Goal: Book appointment/travel/reservation

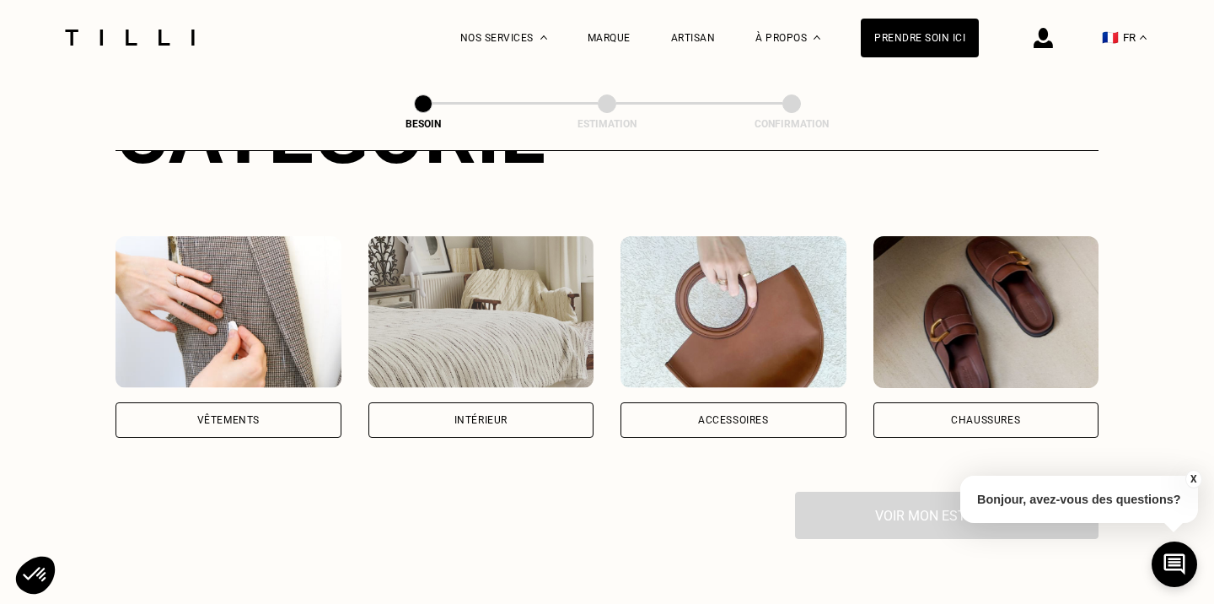
scroll to position [263, 0]
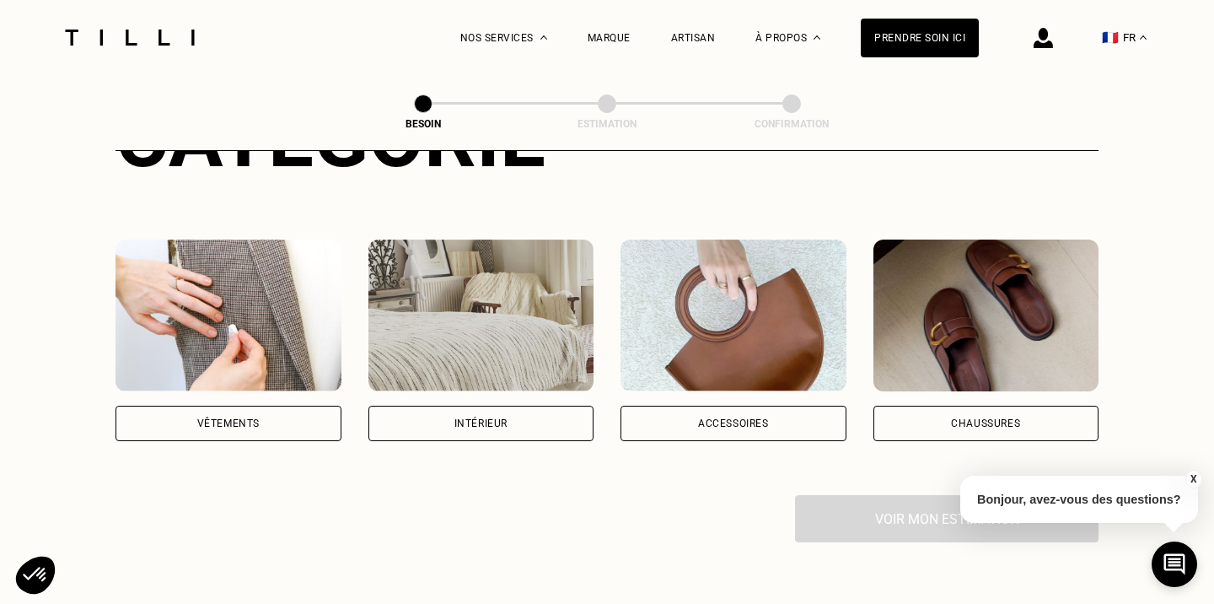
click at [482, 418] on div "Intérieur" at bounding box center [481, 423] width 53 height 10
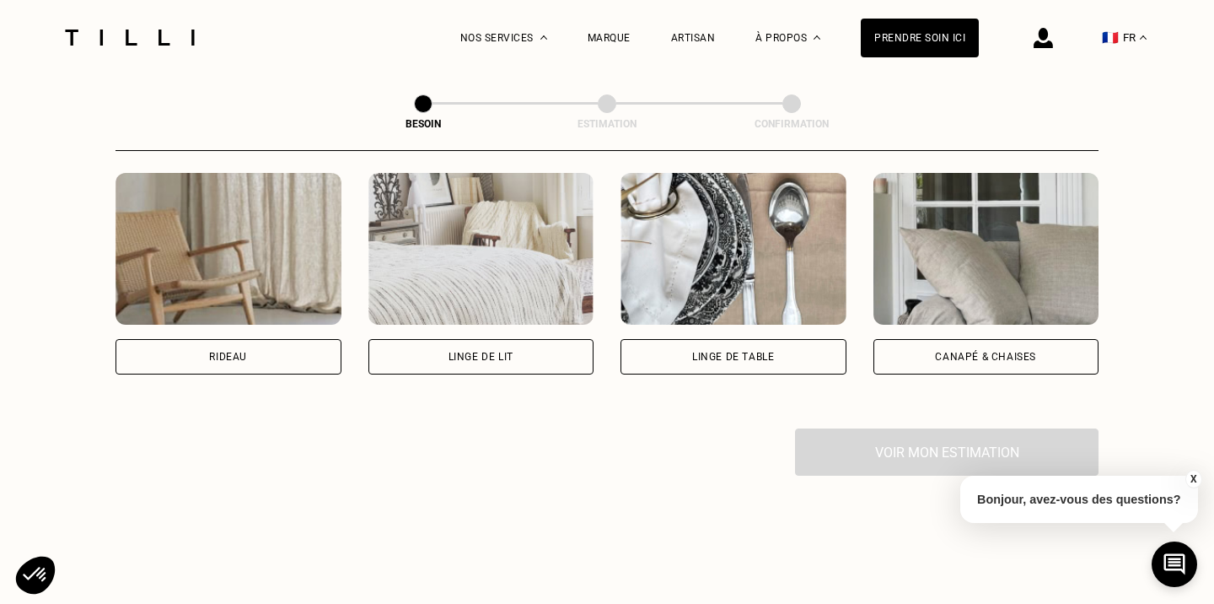
scroll to position [797, 0]
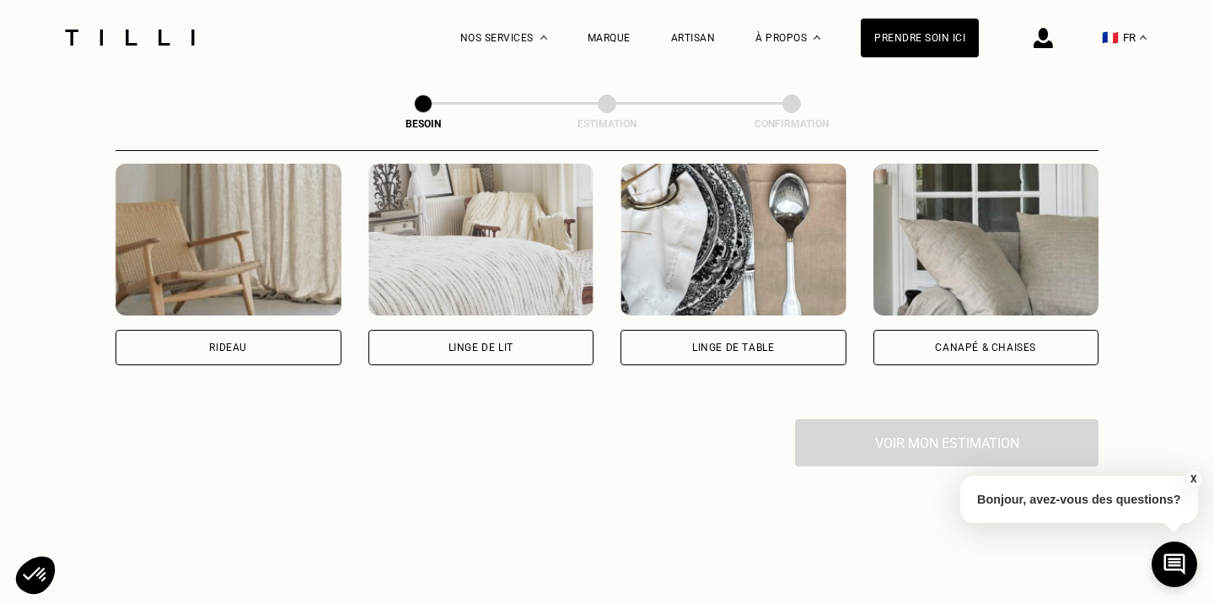
click at [218, 307] on div "Rideau" at bounding box center [229, 265] width 226 height 202
select select "FR"
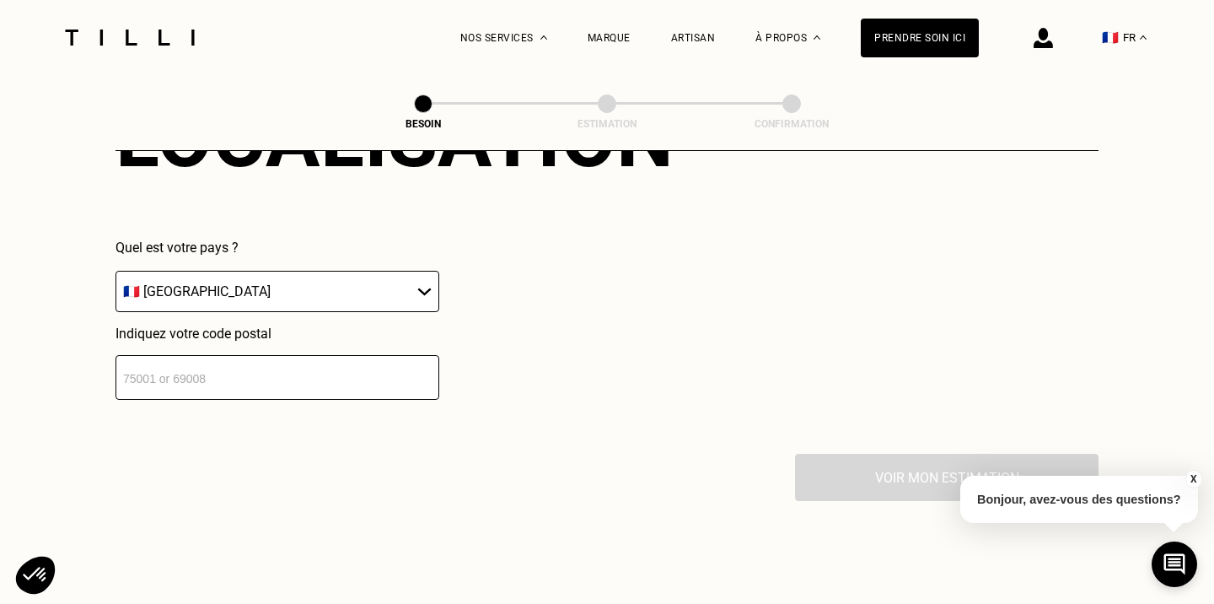
scroll to position [1209, 0]
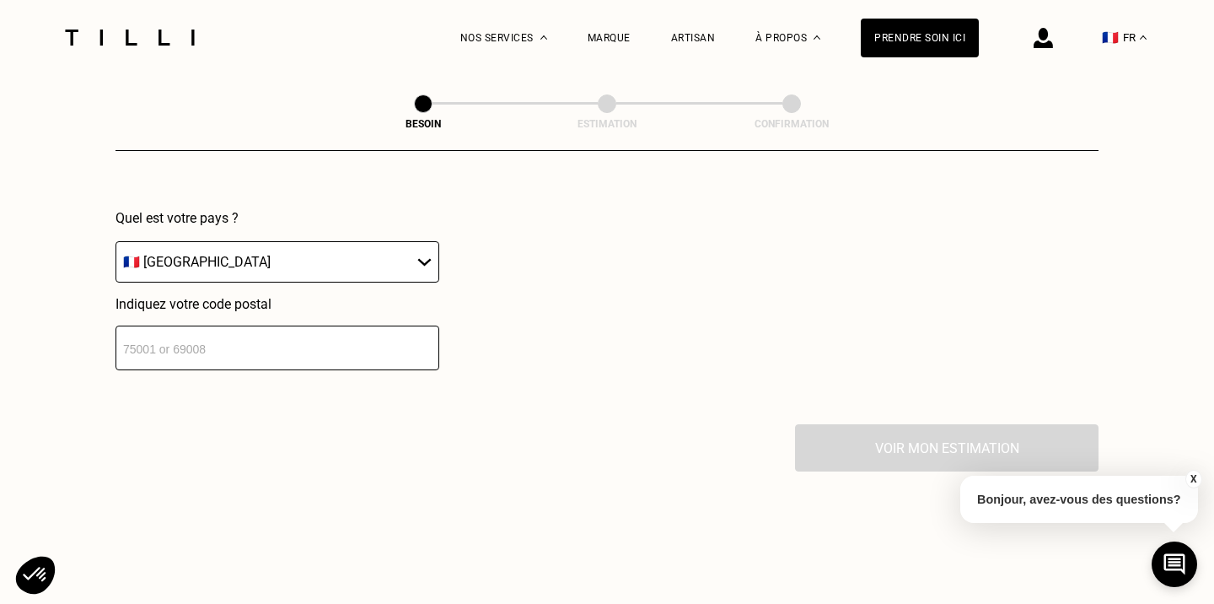
click at [245, 332] on input "number" at bounding box center [278, 348] width 324 height 45
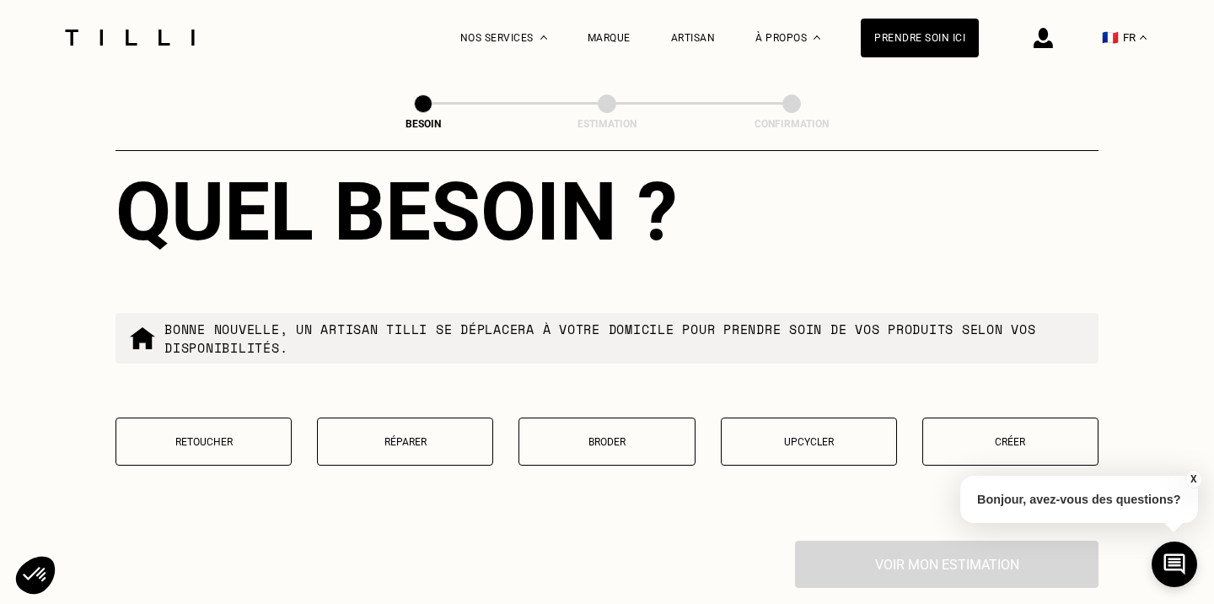
scroll to position [1530, 0]
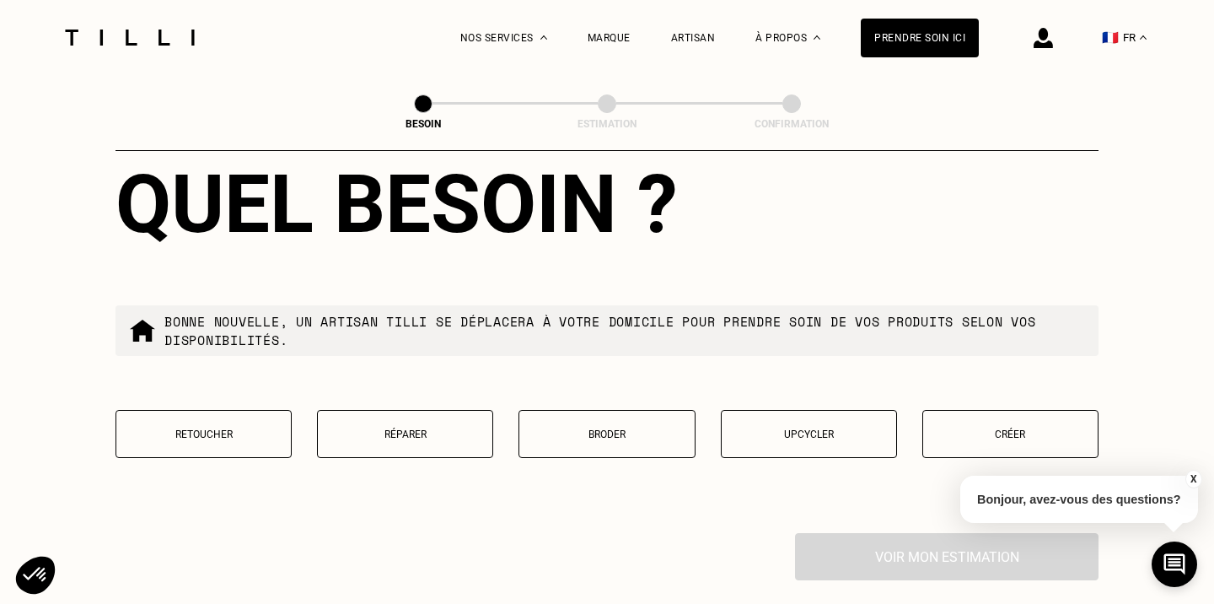
type input "75009"
click at [222, 428] on p "Retoucher" at bounding box center [204, 434] width 158 height 12
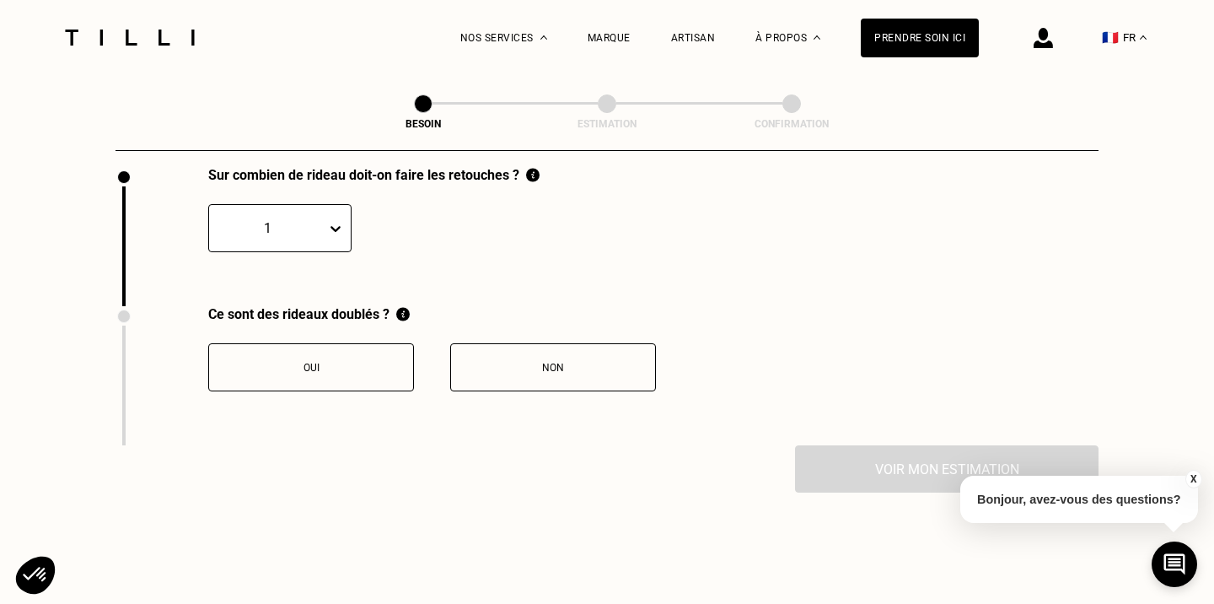
scroll to position [1855, 0]
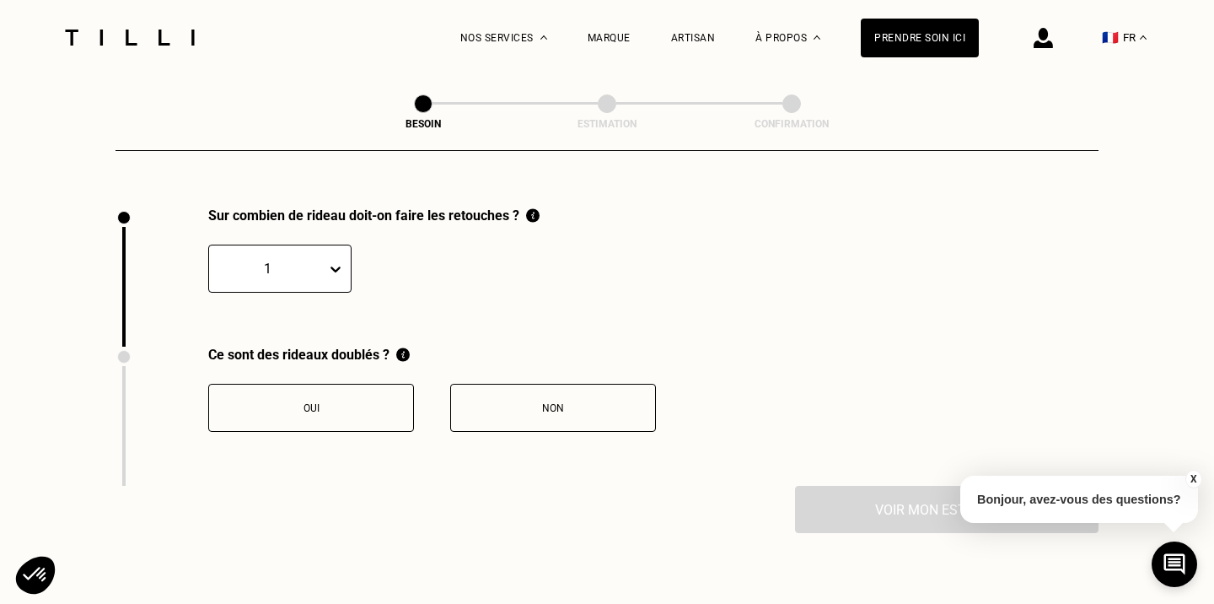
click at [500, 402] on div "Non" at bounding box center [553, 408] width 187 height 12
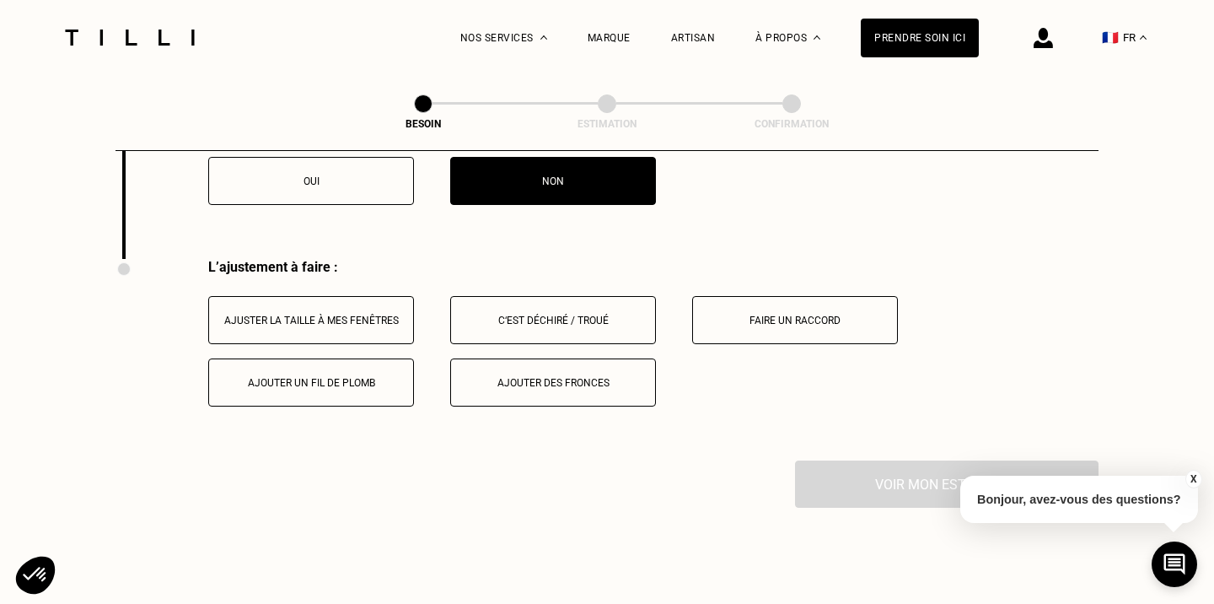
scroll to position [2076, 0]
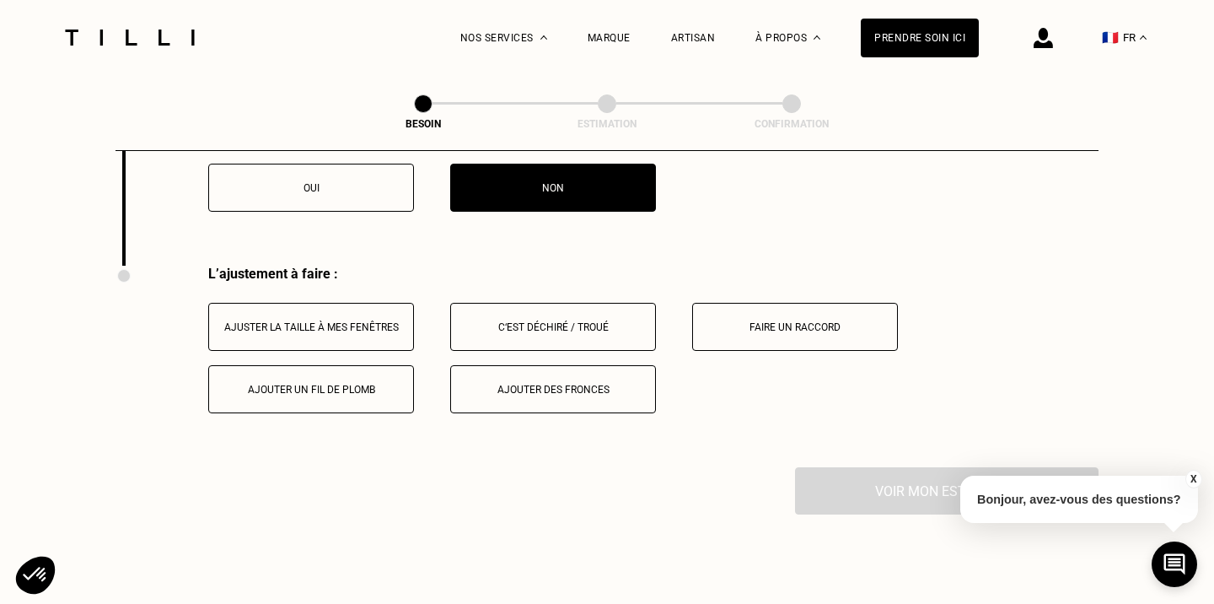
click at [291, 321] on div "Ajuster la taille à mes fenêtres" at bounding box center [311, 327] width 187 height 12
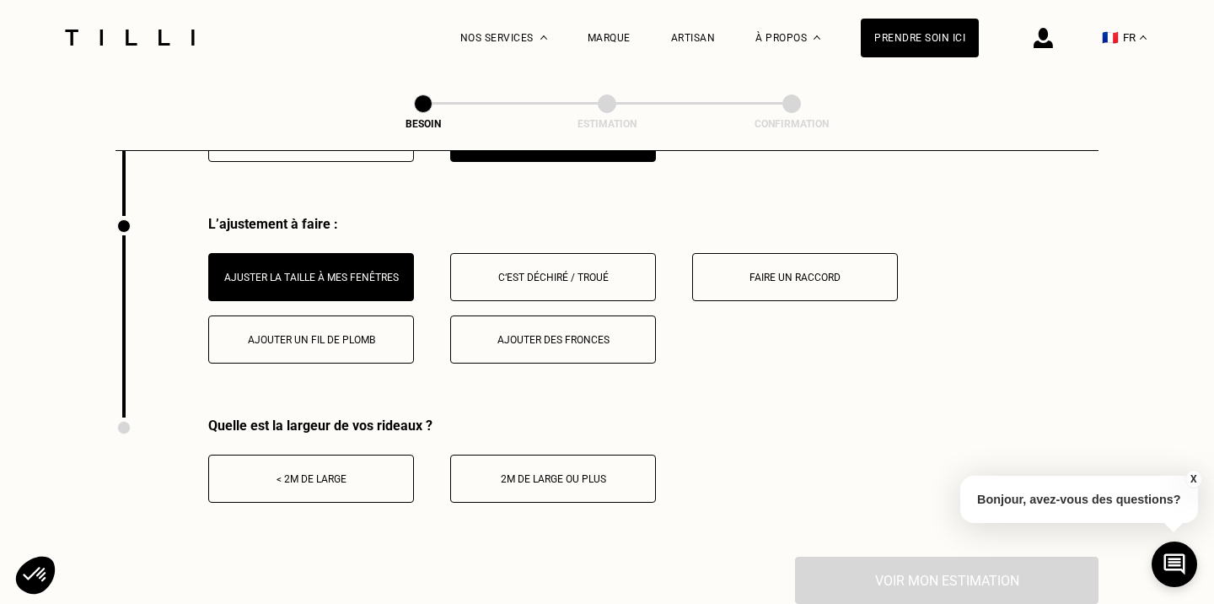
scroll to position [2128, 0]
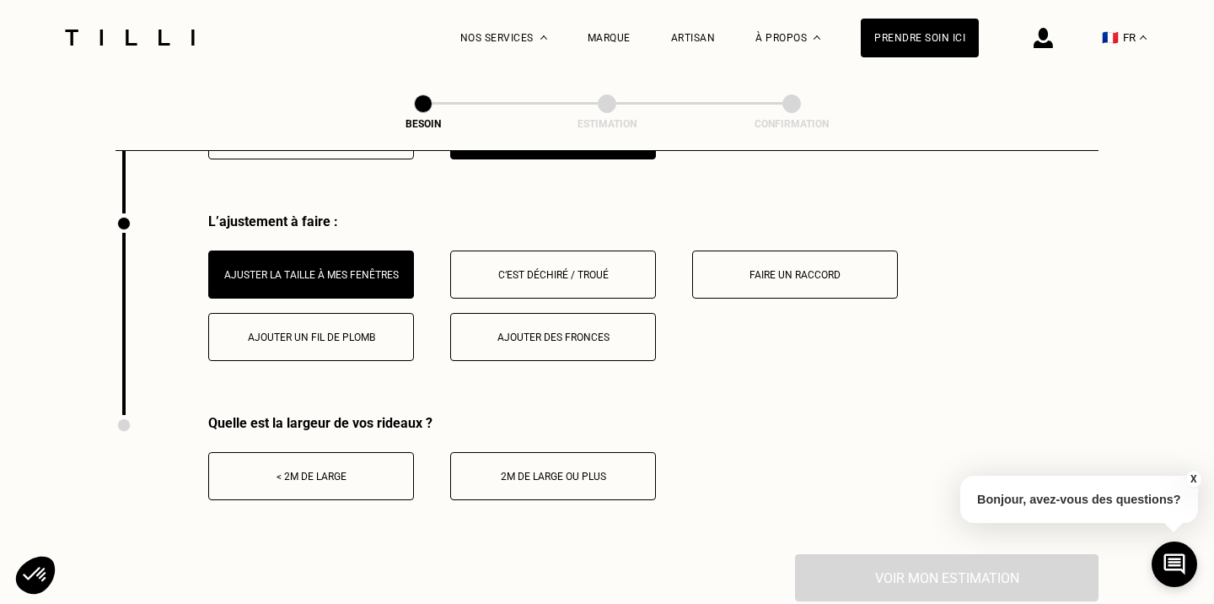
click at [506, 452] on button "2m de large ou plus" at bounding box center [553, 476] width 206 height 48
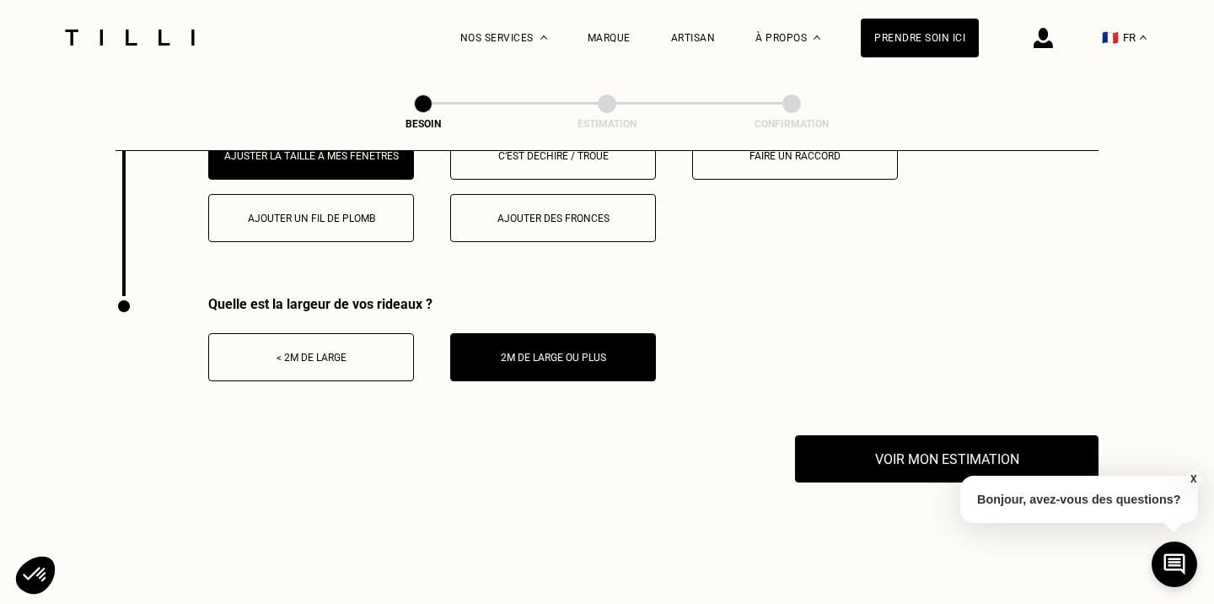
scroll to position [2248, 0]
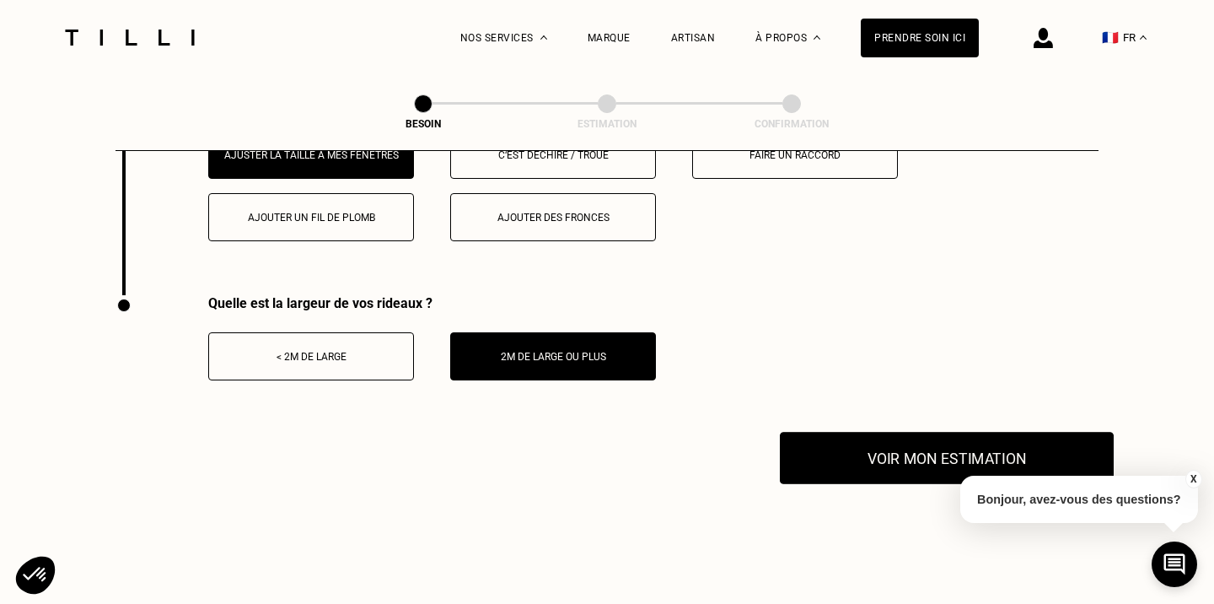
click at [967, 435] on button "Voir mon estimation" at bounding box center [947, 458] width 334 height 52
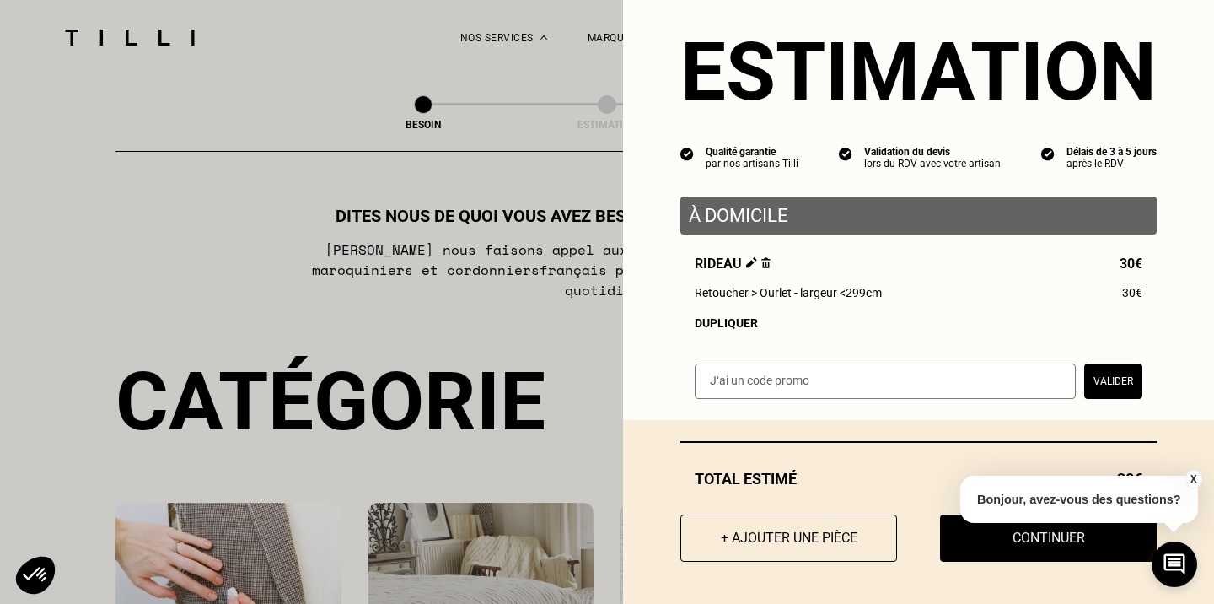
scroll to position [29, 0]
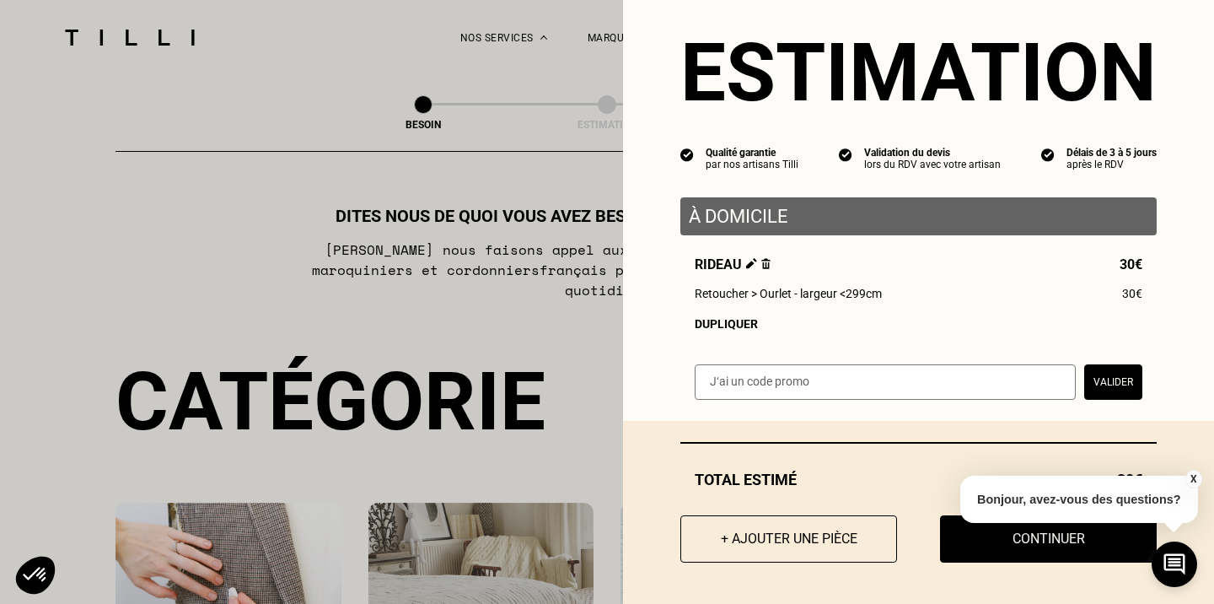
click at [1192, 482] on button "X" at bounding box center [1193, 479] width 17 height 19
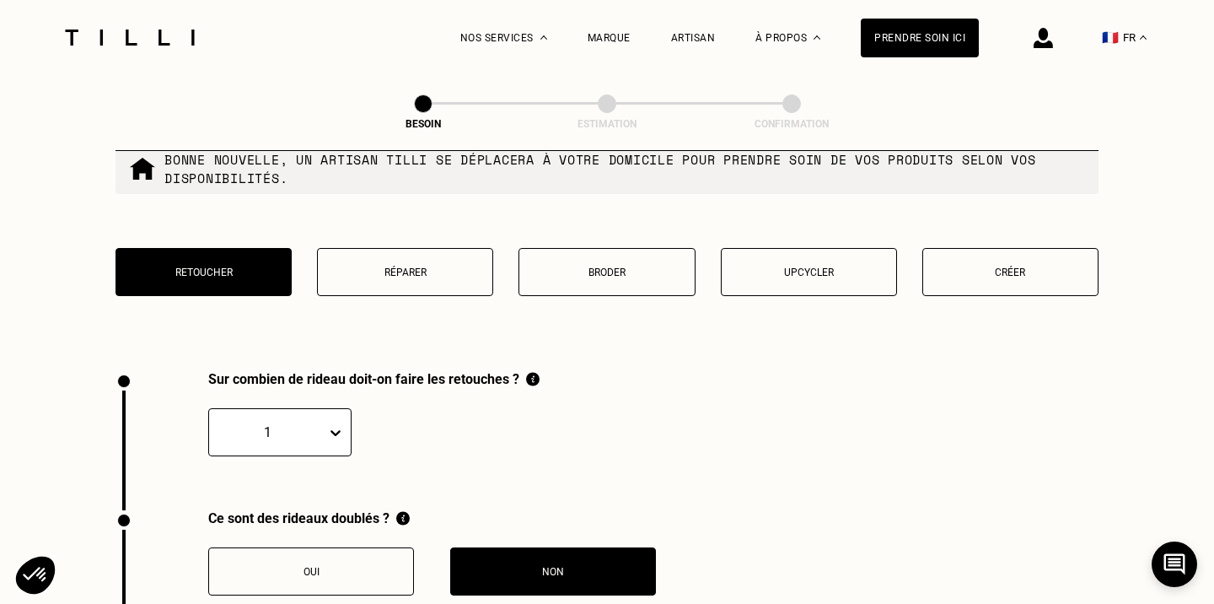
scroll to position [1693, 0]
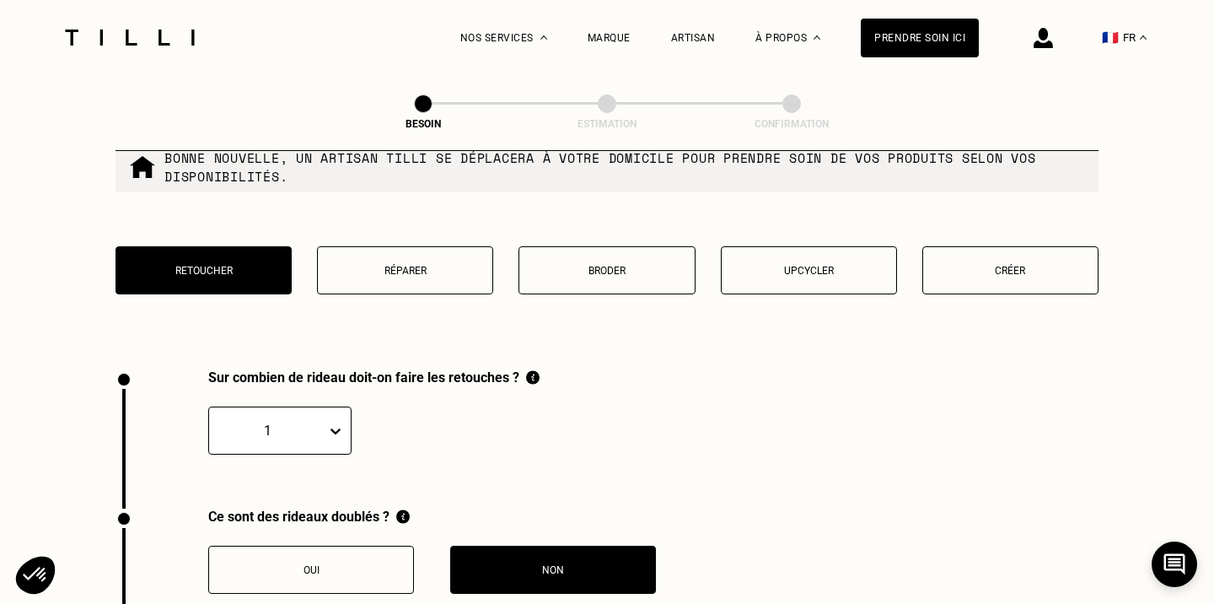
click at [835, 265] on p "Upcycler" at bounding box center [809, 271] width 158 height 12
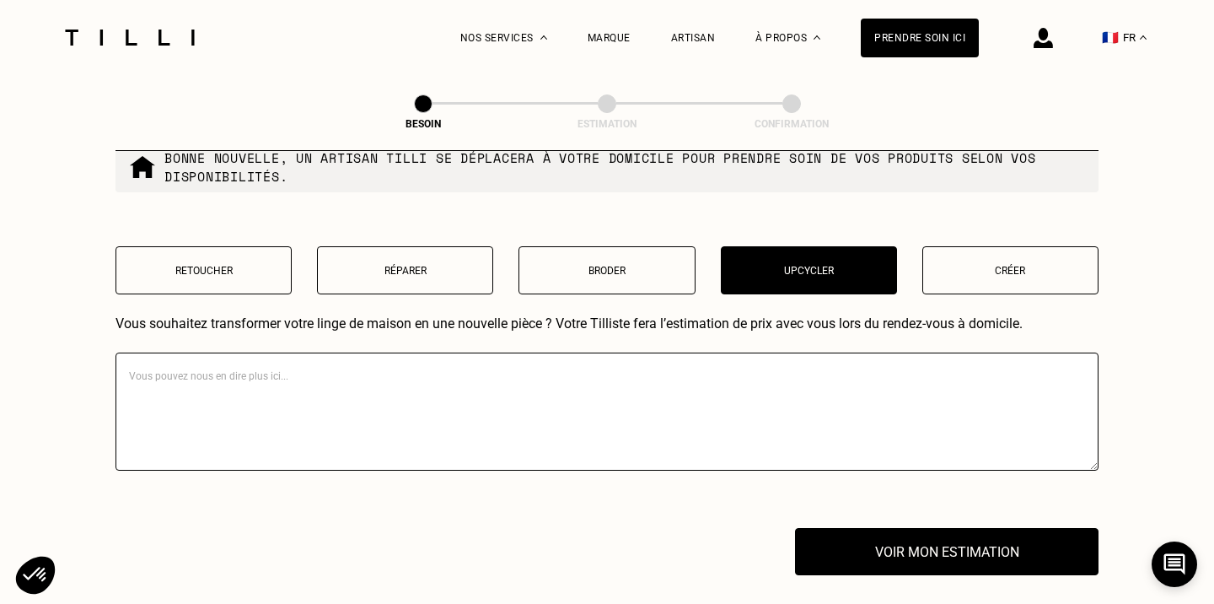
click at [1053, 265] on p "Créer" at bounding box center [1011, 271] width 158 height 12
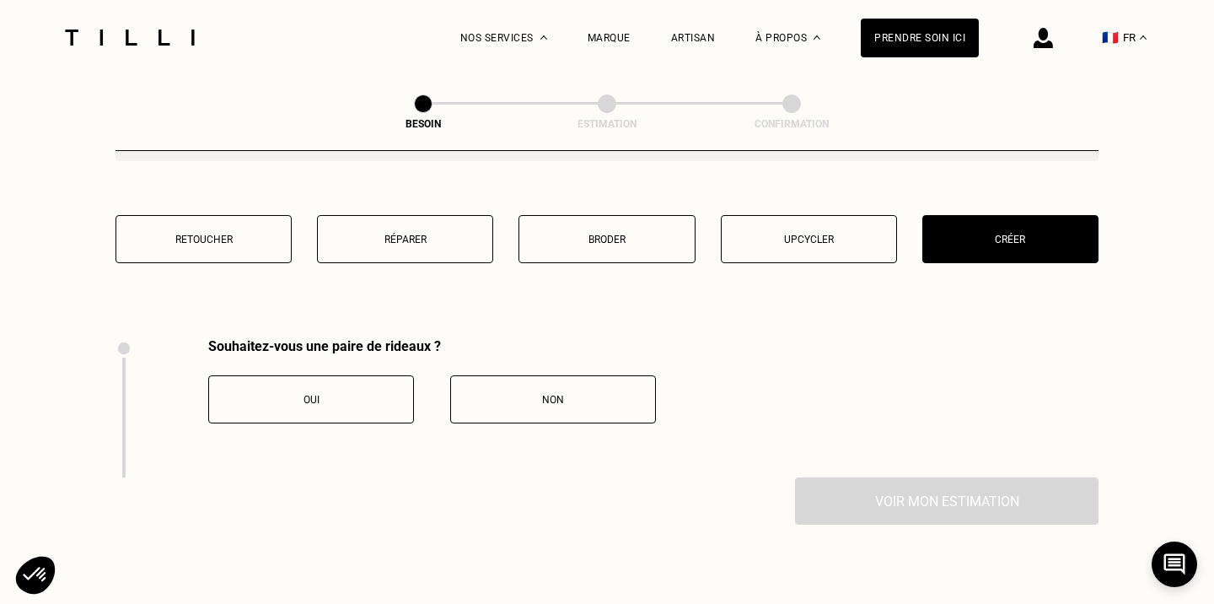
scroll to position [1703, 0]
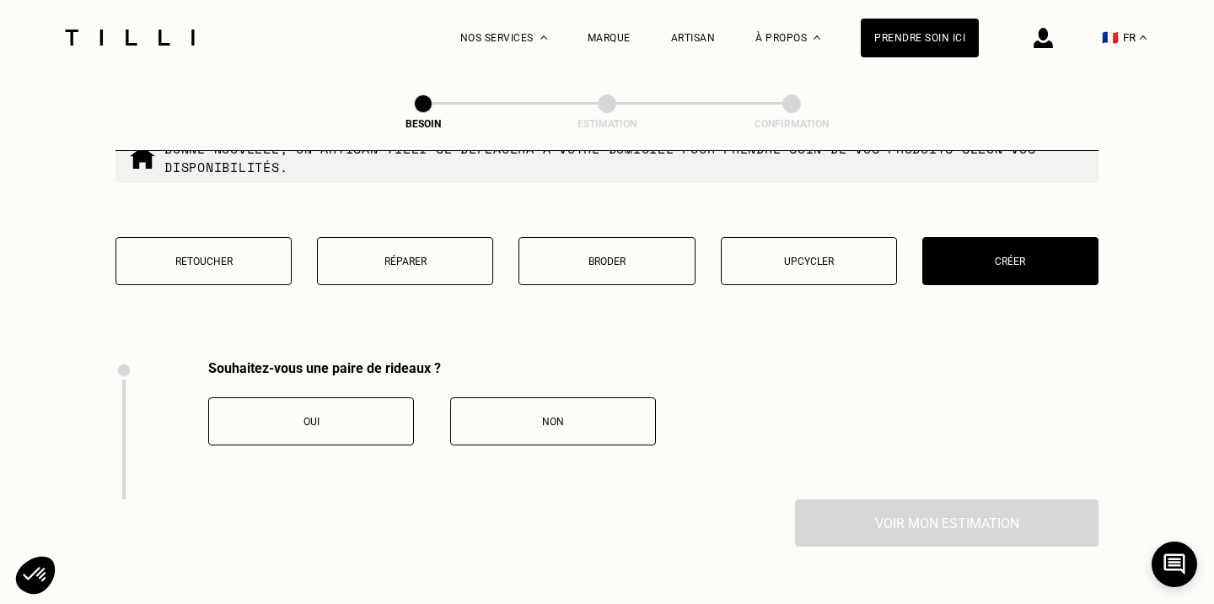
click at [766, 257] on button "Upcycler" at bounding box center [809, 261] width 176 height 48
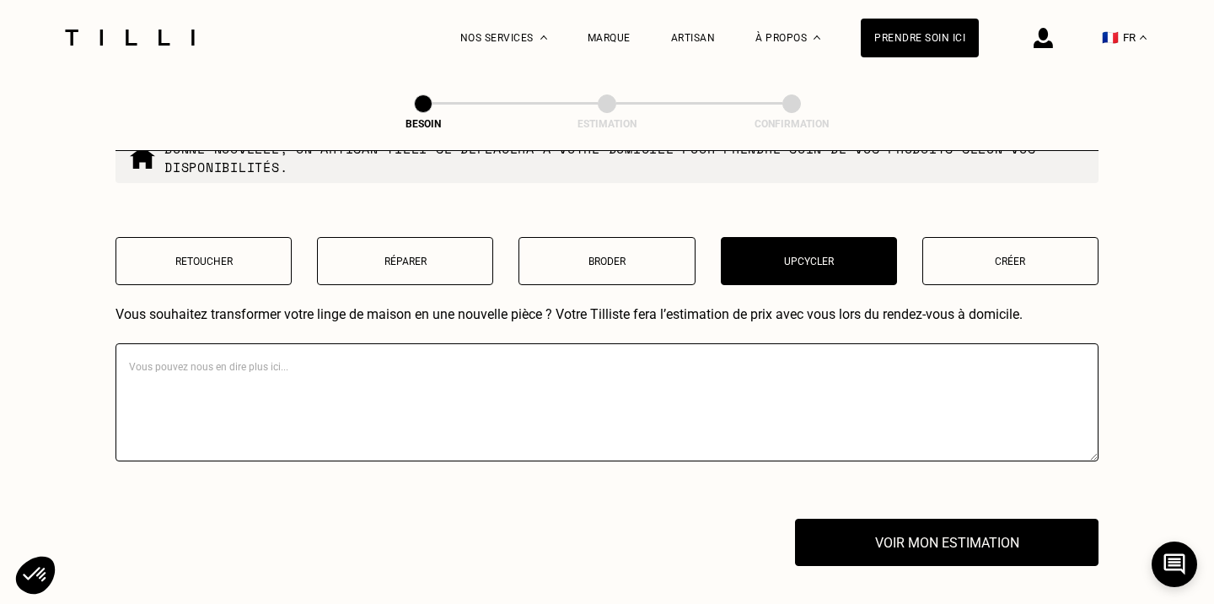
click at [586, 256] on p "Broder" at bounding box center [607, 262] width 158 height 12
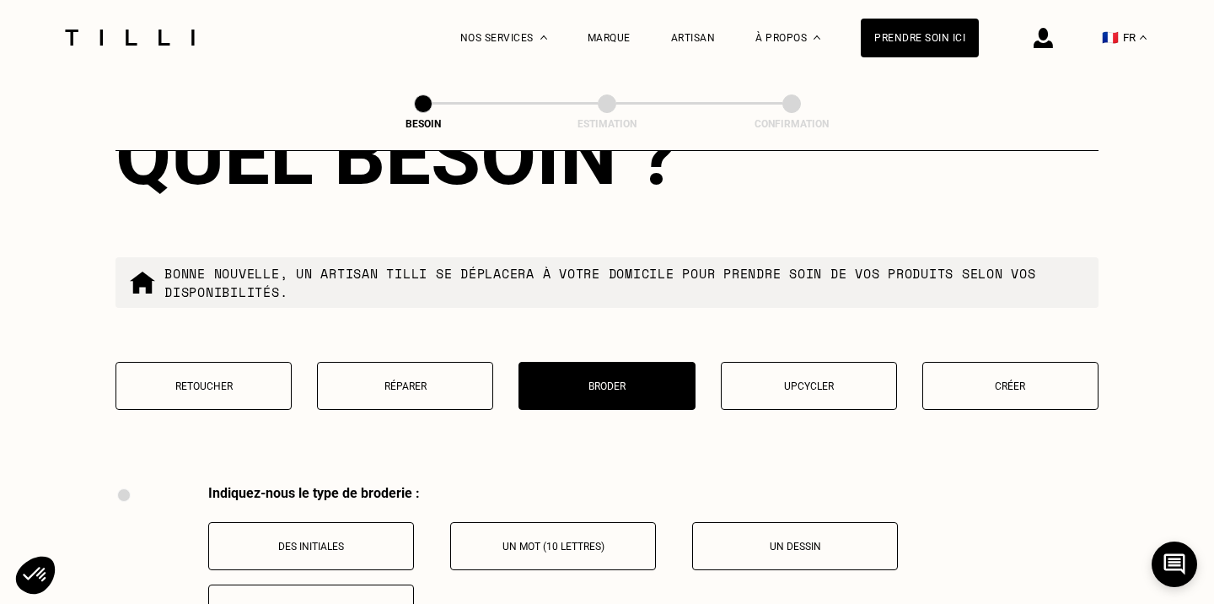
scroll to position [1571, 0]
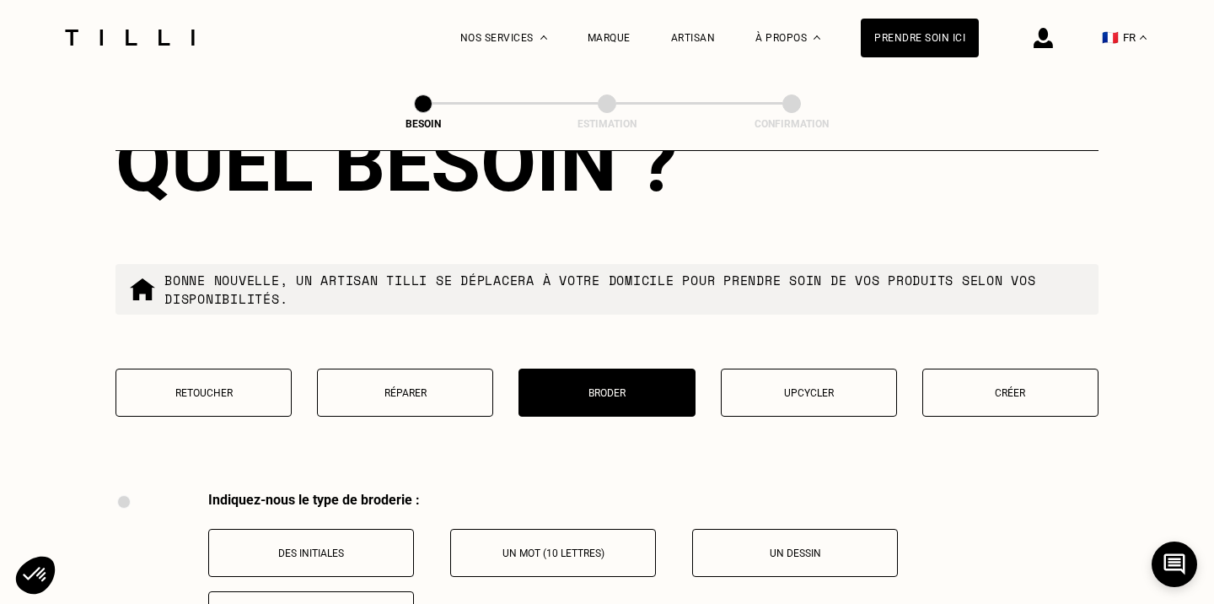
click at [428, 369] on button "Réparer" at bounding box center [405, 393] width 176 height 48
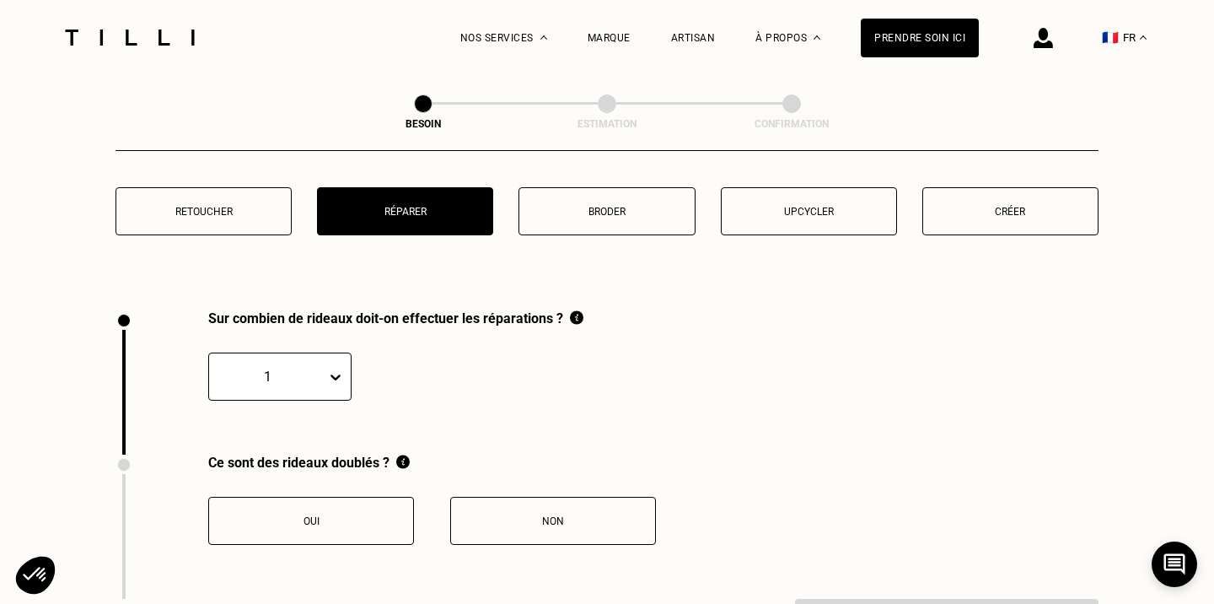
scroll to position [1752, 0]
click at [200, 207] on p "Retoucher" at bounding box center [204, 213] width 158 height 12
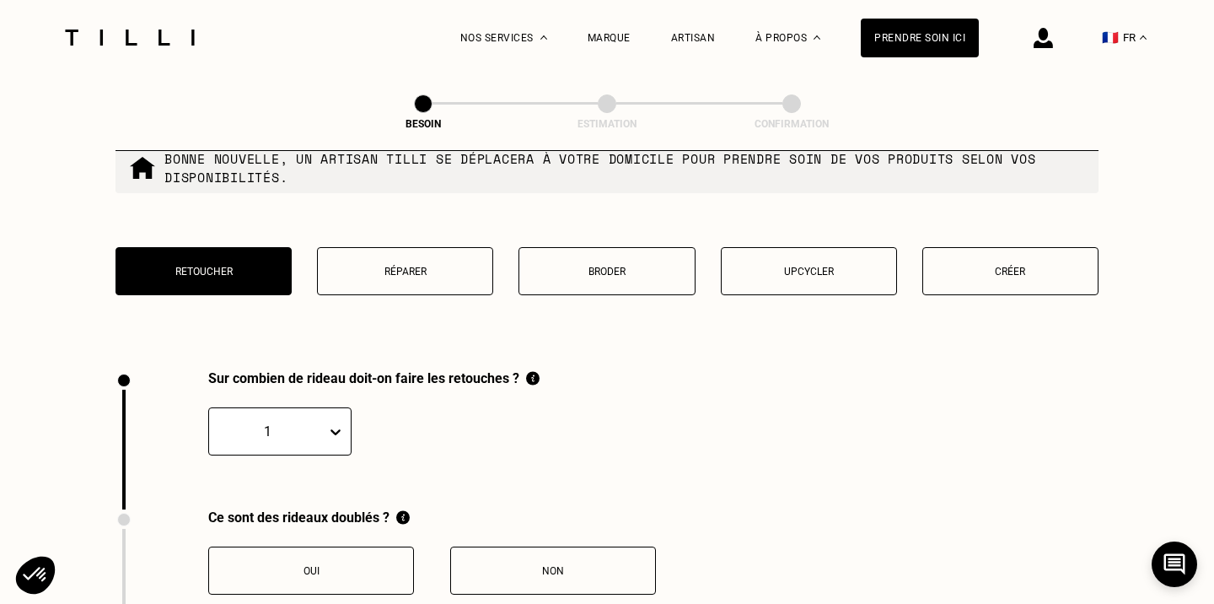
scroll to position [1627, 0]
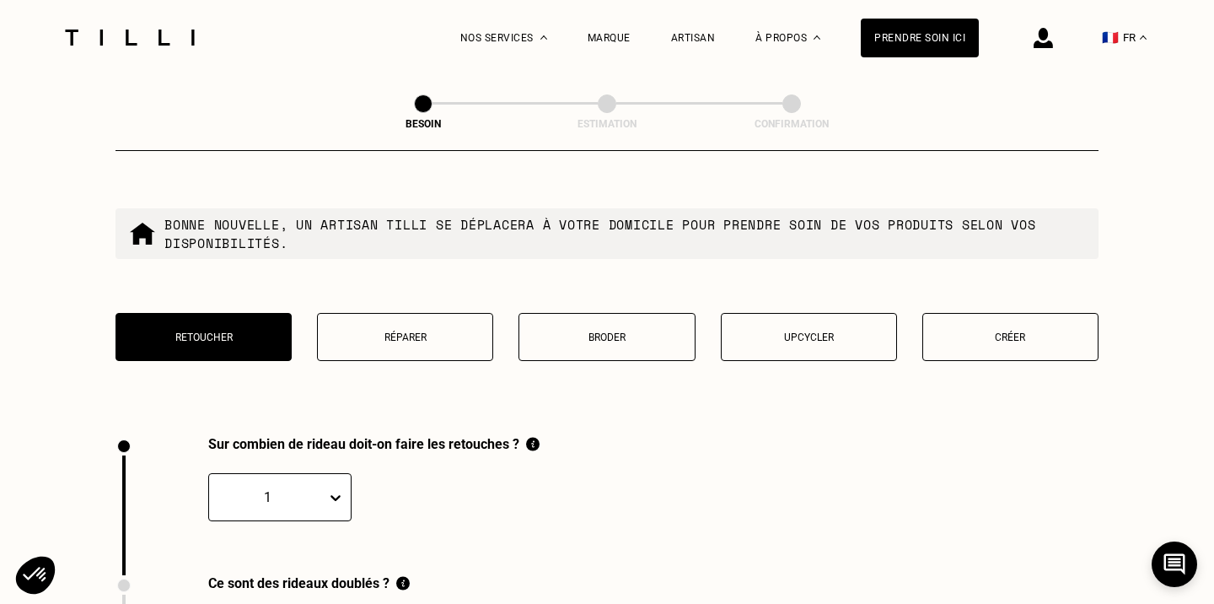
click at [822, 329] on button "Upcycler" at bounding box center [809, 337] width 176 height 48
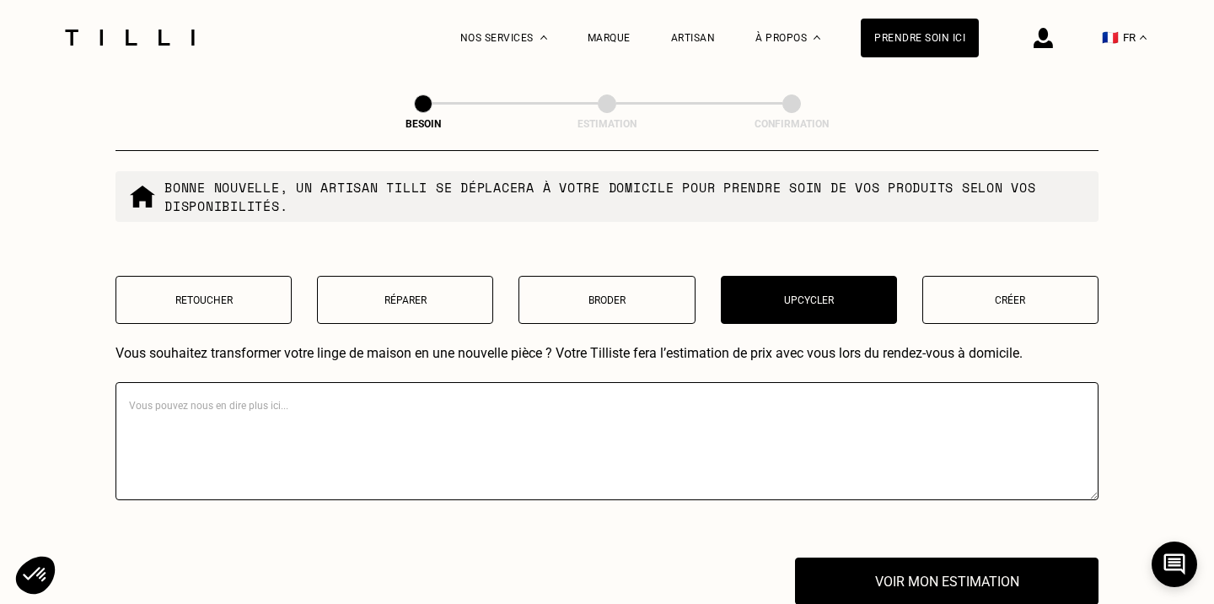
scroll to position [1677, 0]
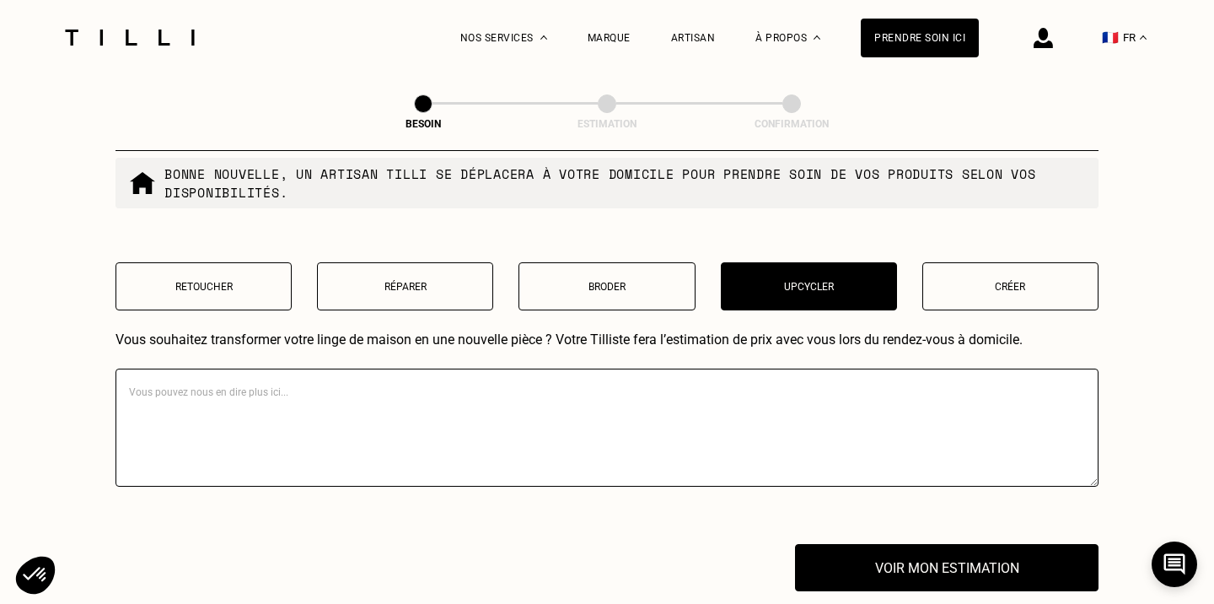
click at [315, 405] on textarea at bounding box center [607, 428] width 983 height 118
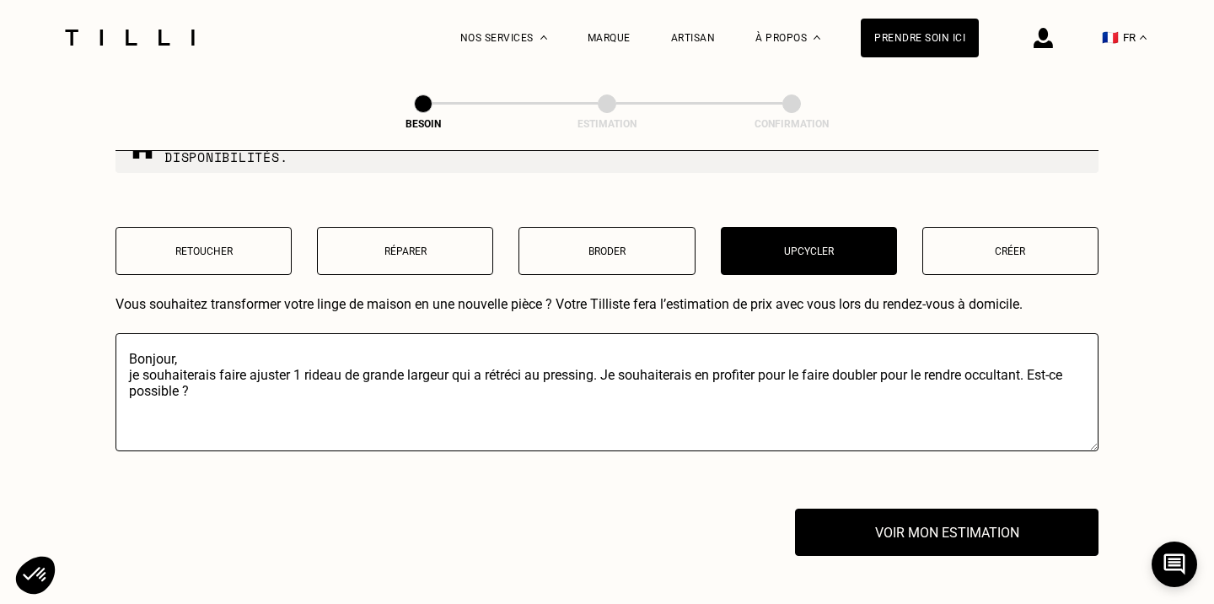
scroll to position [1709, 0]
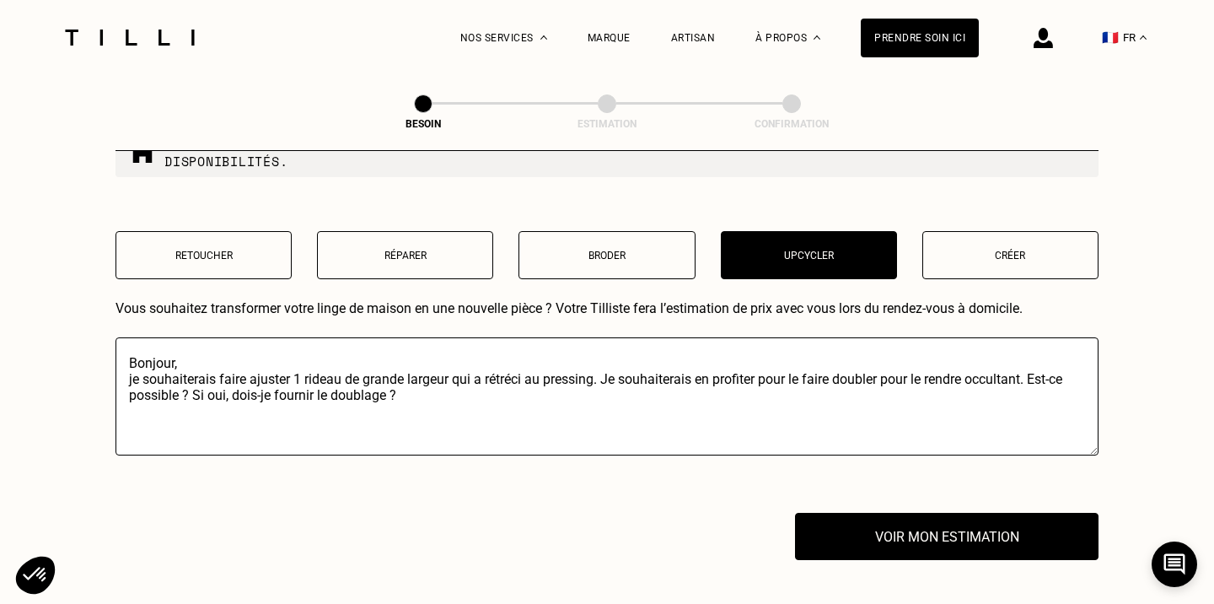
click at [239, 383] on textarea "Bonjour, je souhaiterais faire ajuster 1 rideau de grande largeur qui a rétréci…" at bounding box center [607, 396] width 983 height 118
drag, startPoint x: 363, startPoint y: 519, endPoint x: 264, endPoint y: 395, distance: 158.4
click at [264, 395] on textarea "Bonjour, je souhaiterais faire ajuster 1 rideau de grande largeur qui a rétréci…" at bounding box center [607, 396] width 983 height 118
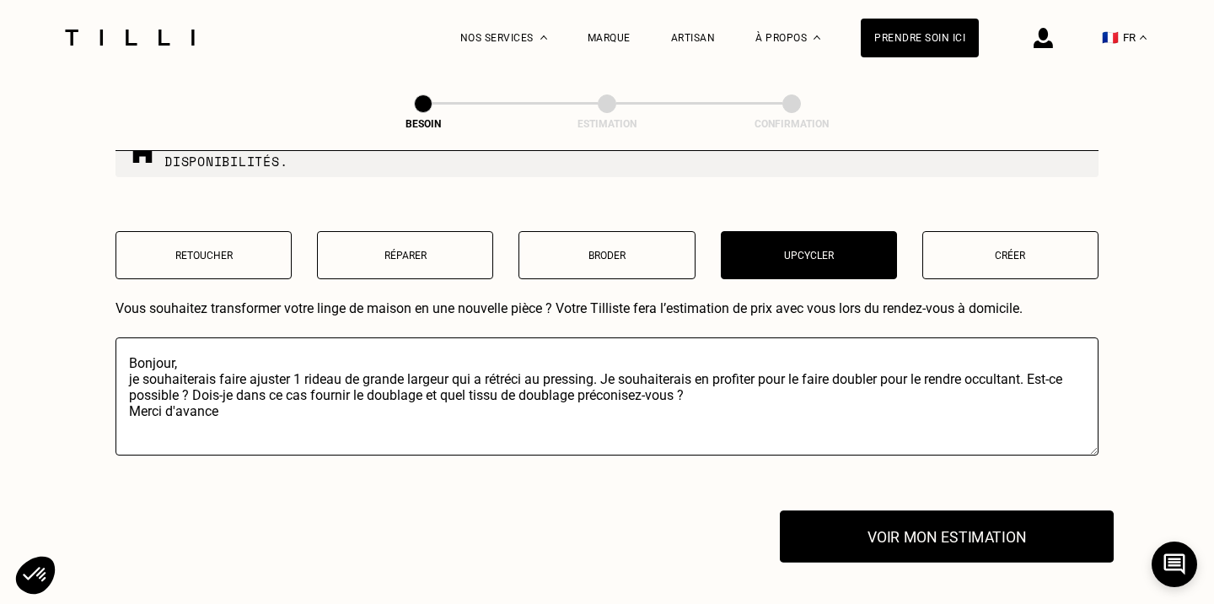
type textarea "Bonjour, je souhaiterais faire ajuster 1 rideau de grande largeur qui a rétréci…"
click at [909, 524] on button "Voir mon estimation" at bounding box center [947, 536] width 334 height 52
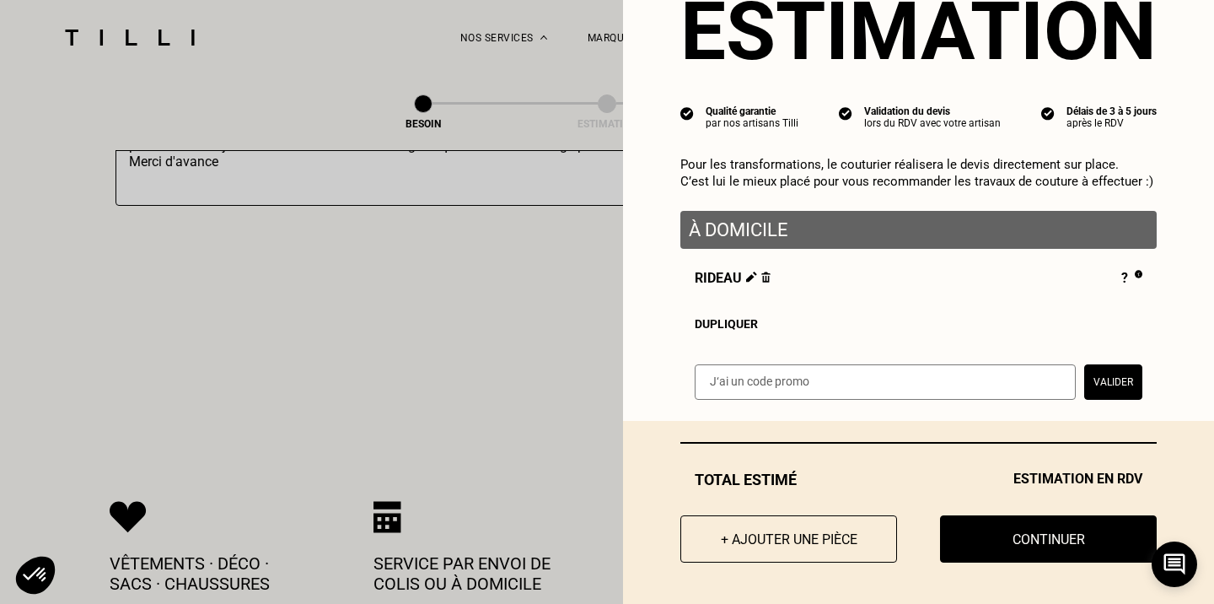
scroll to position [1968, 1]
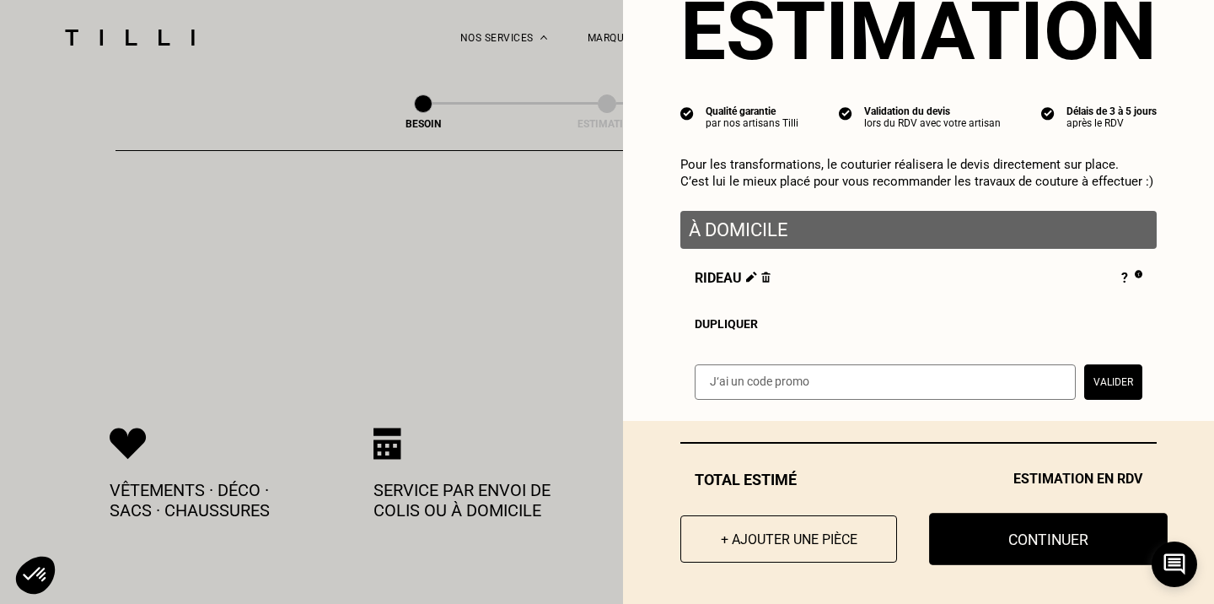
click at [1080, 537] on button "Continuer" at bounding box center [1048, 539] width 239 height 52
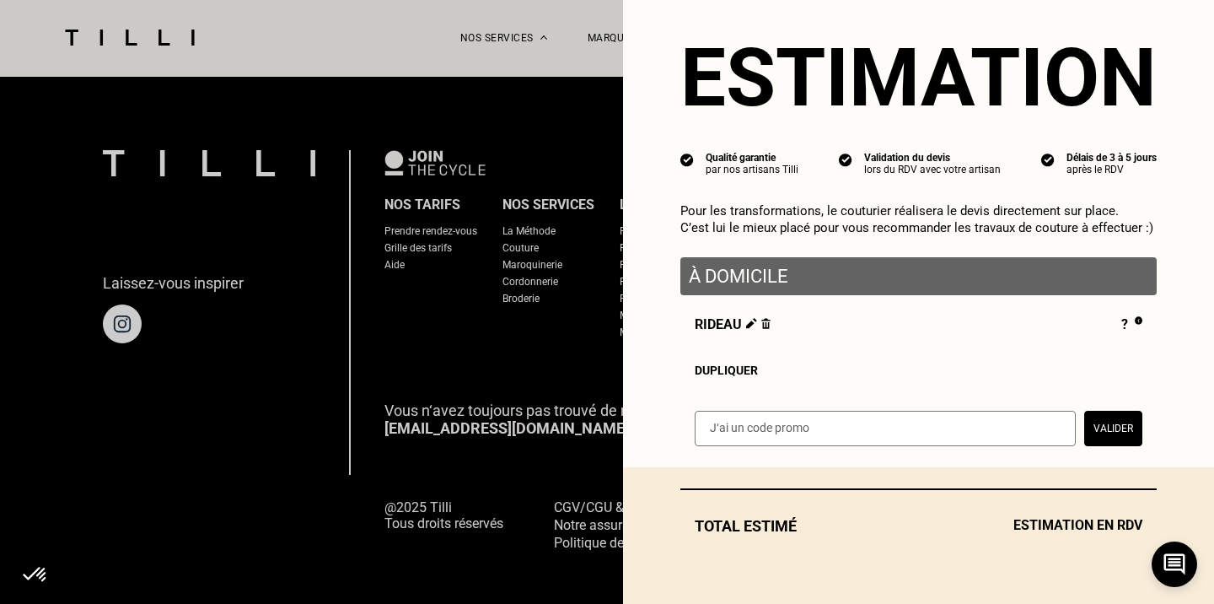
select select "FR"
